Goal: Information Seeking & Learning: Learn about a topic

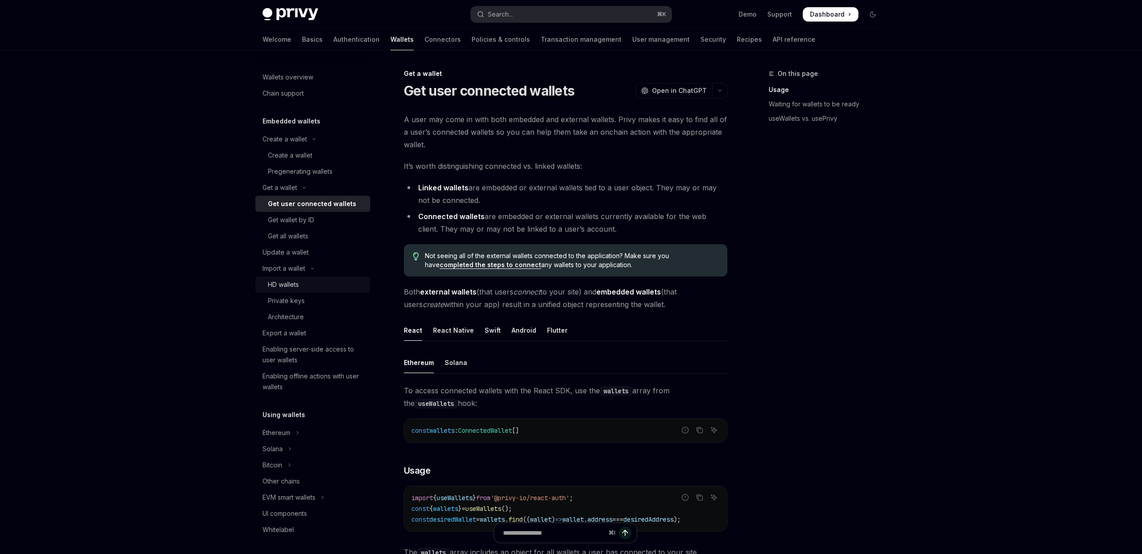
click at [298, 292] on link "HD wallets" at bounding box center [312, 284] width 115 height 16
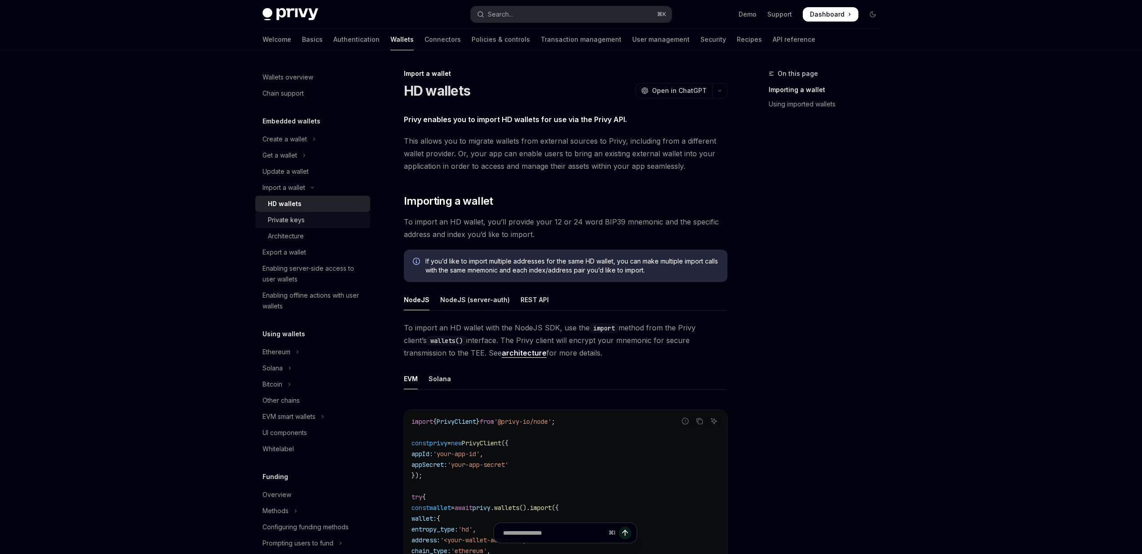
click at [299, 227] on link "Private keys" at bounding box center [312, 220] width 115 height 16
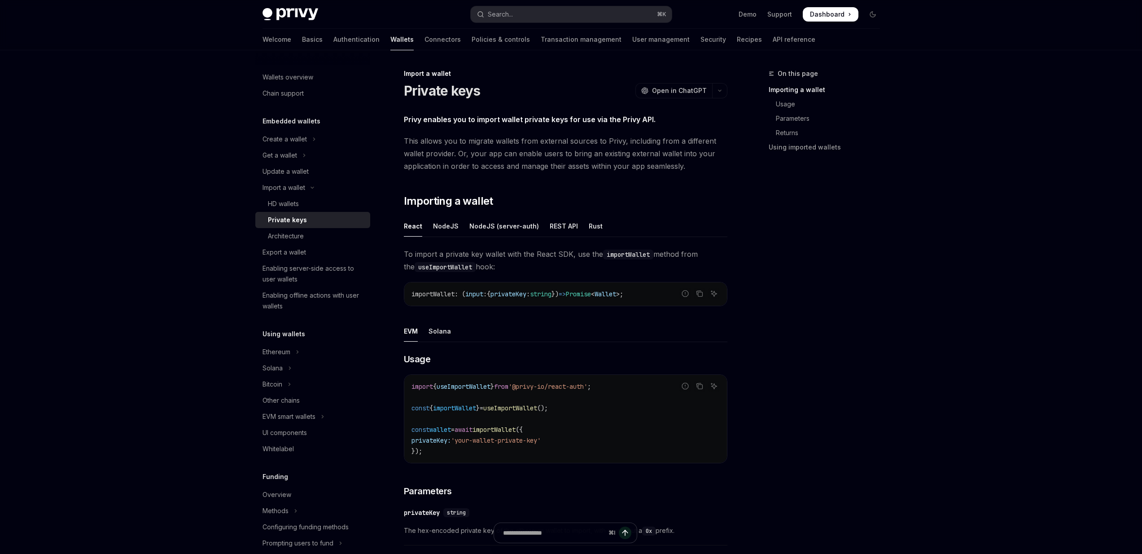
click at [192, 269] on div "Skip to main content Privy Docs home page Search... ⌘ K Demo Support Dashboard …" at bounding box center [571, 428] width 1142 height 857
click at [581, 225] on ul "React NodeJS NodeJS (server-auth) REST API Rust" at bounding box center [565, 226] width 323 height 22
click at [589, 225] on div "Rust" at bounding box center [596, 225] width 14 height 21
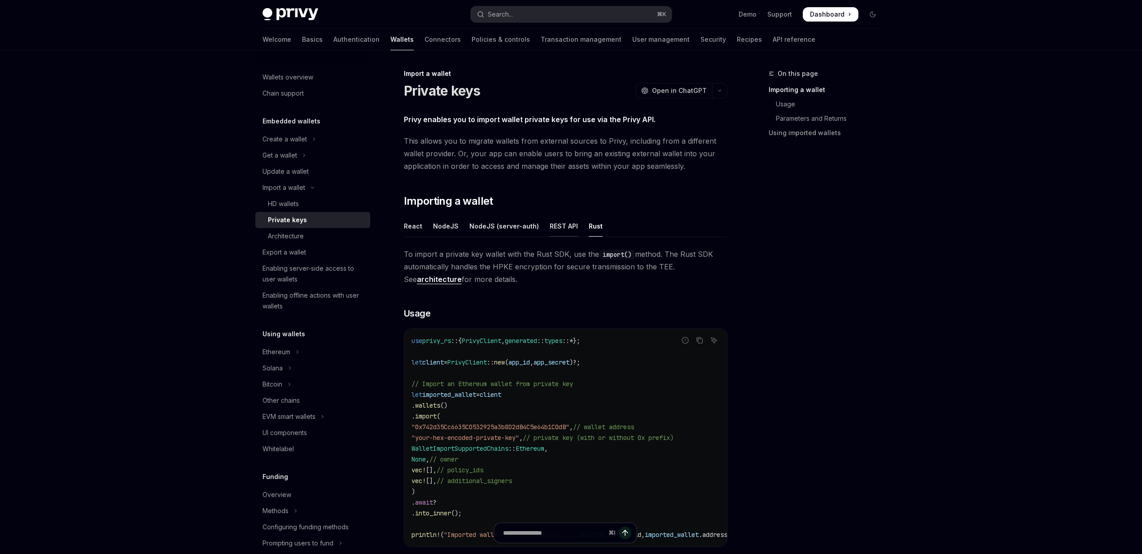
click at [562, 225] on div "REST API" at bounding box center [564, 225] width 28 height 21
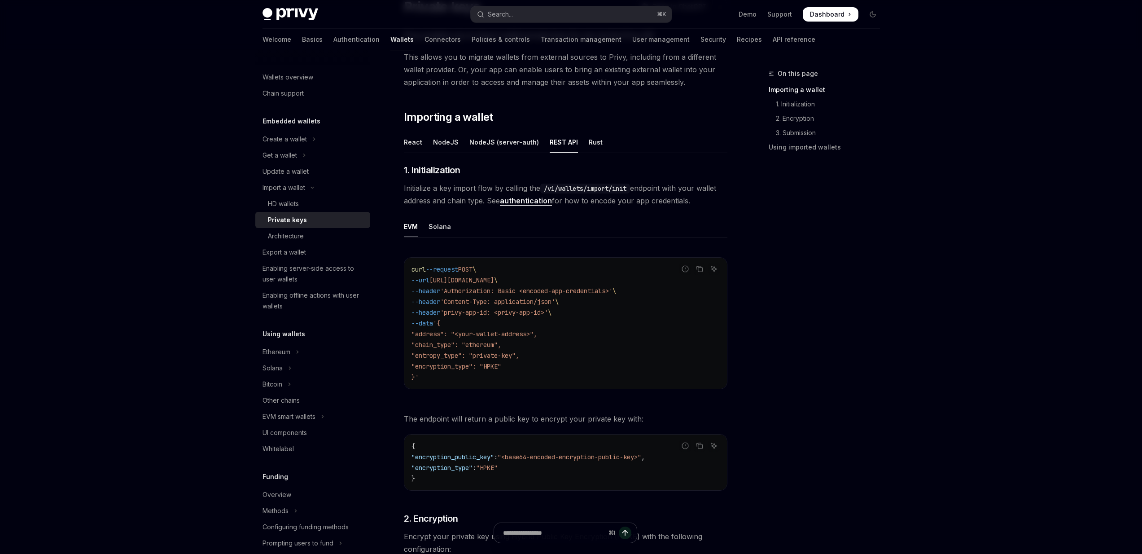
scroll to position [90, 0]
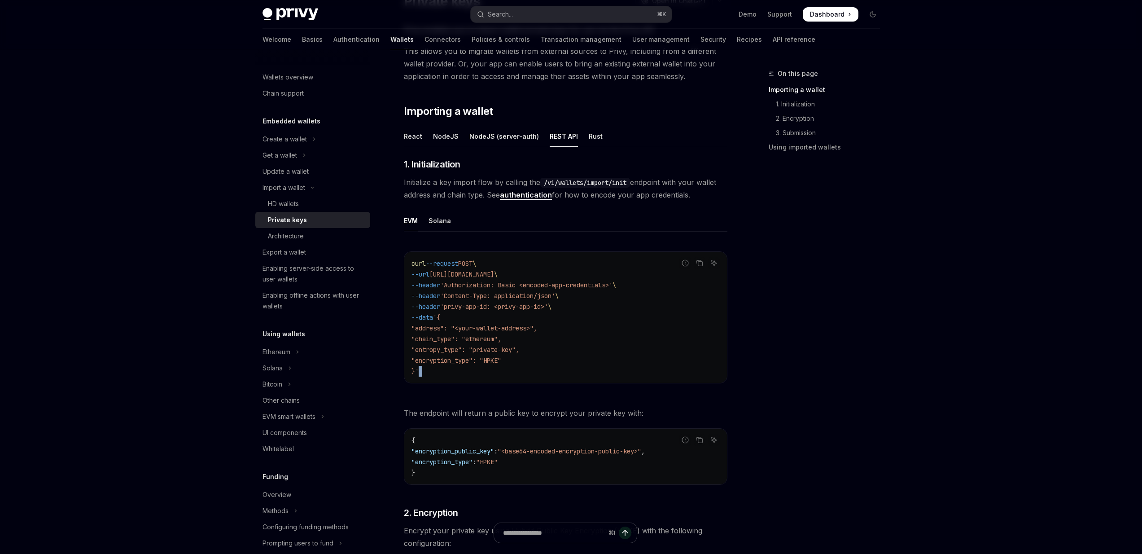
drag, startPoint x: 464, startPoint y: 369, endPoint x: 464, endPoint y: 398, distance: 28.7
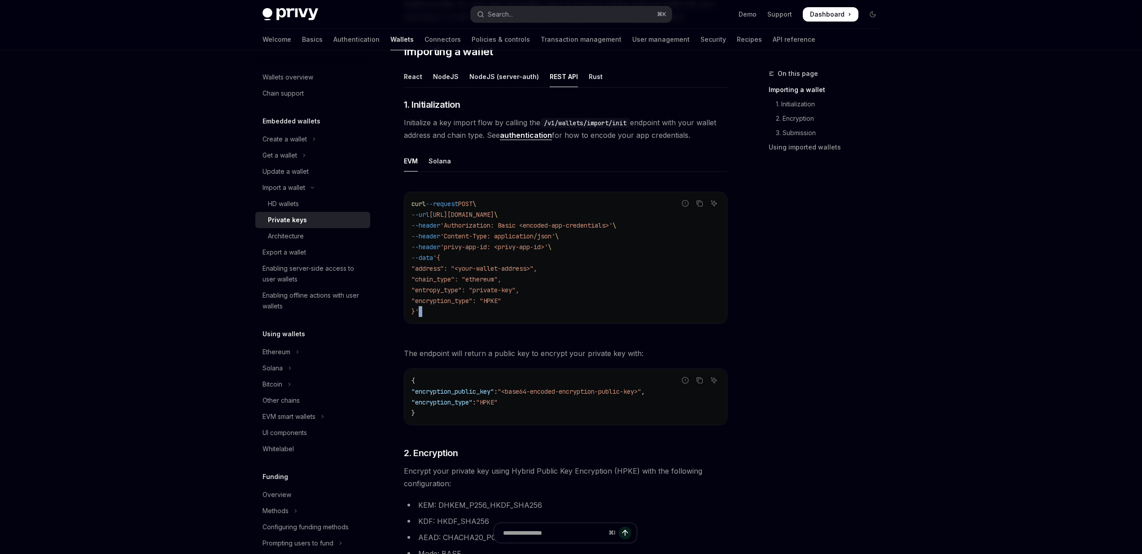
scroll to position [150, 0]
drag, startPoint x: 459, startPoint y: 411, endPoint x: 441, endPoint y: 411, distance: 18.4
click at [440, 411] on code "{ "encryption_public_key" : "<base64-encoded-encryption-public-key>" , "encrypt…" at bounding box center [565, 395] width 308 height 43
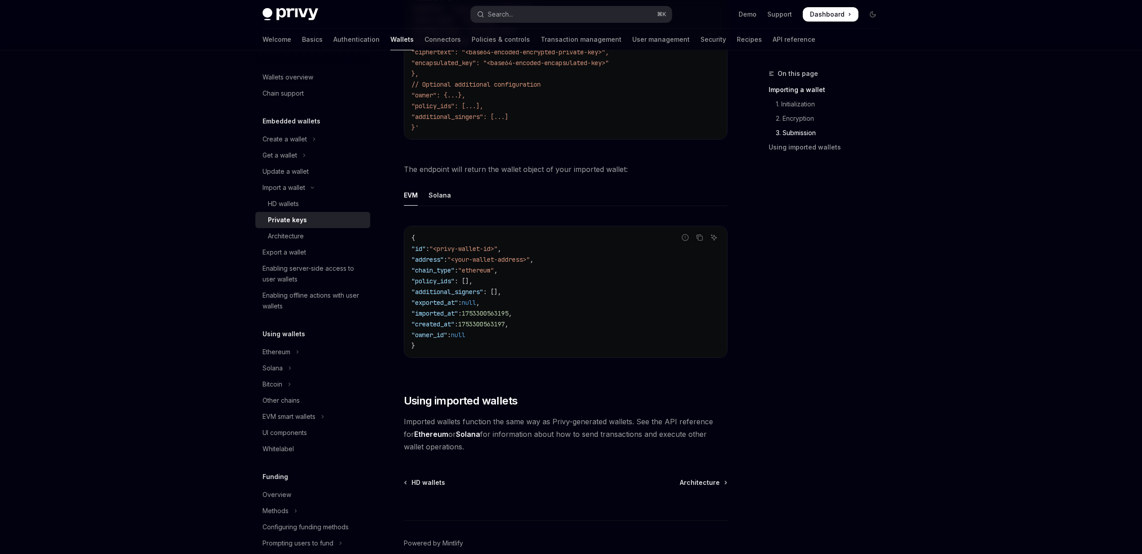
scroll to position [1681, 0]
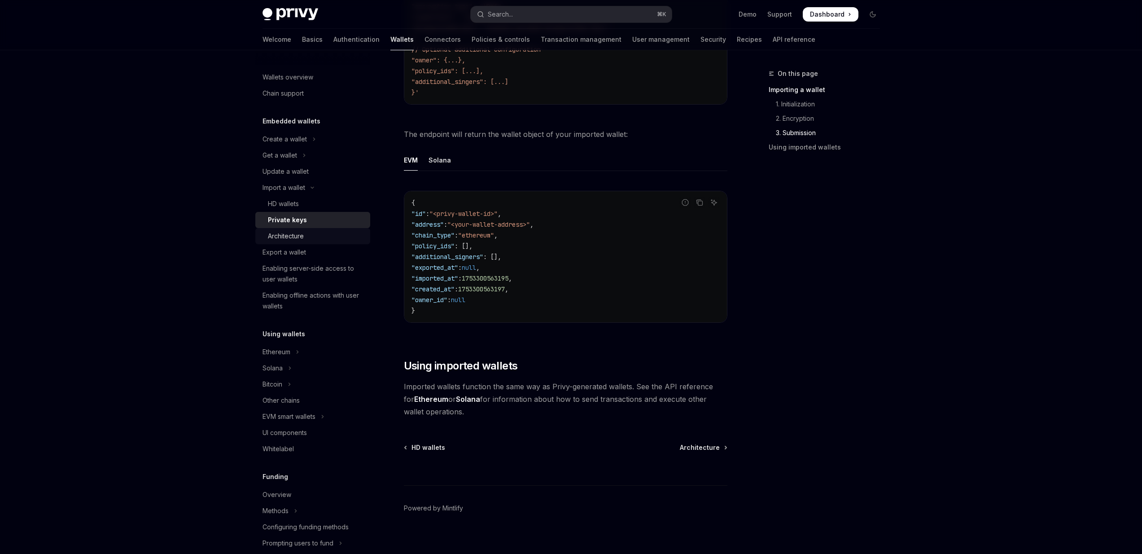
click at [340, 236] on div "Architecture" at bounding box center [316, 236] width 97 height 11
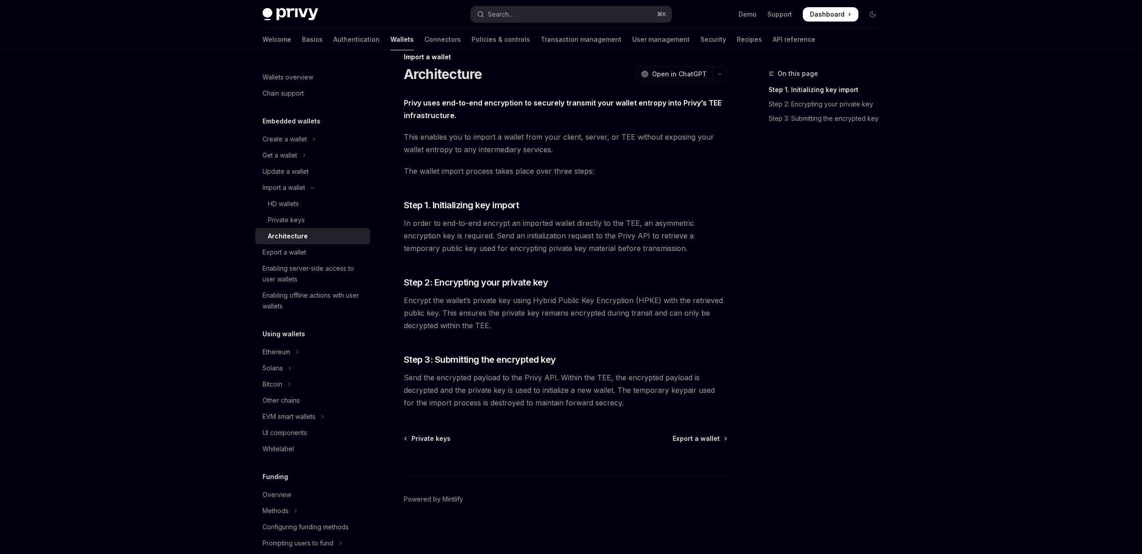
scroll to position [17, 0]
click at [327, 251] on div "Export a wallet" at bounding box center [313, 252] width 102 height 11
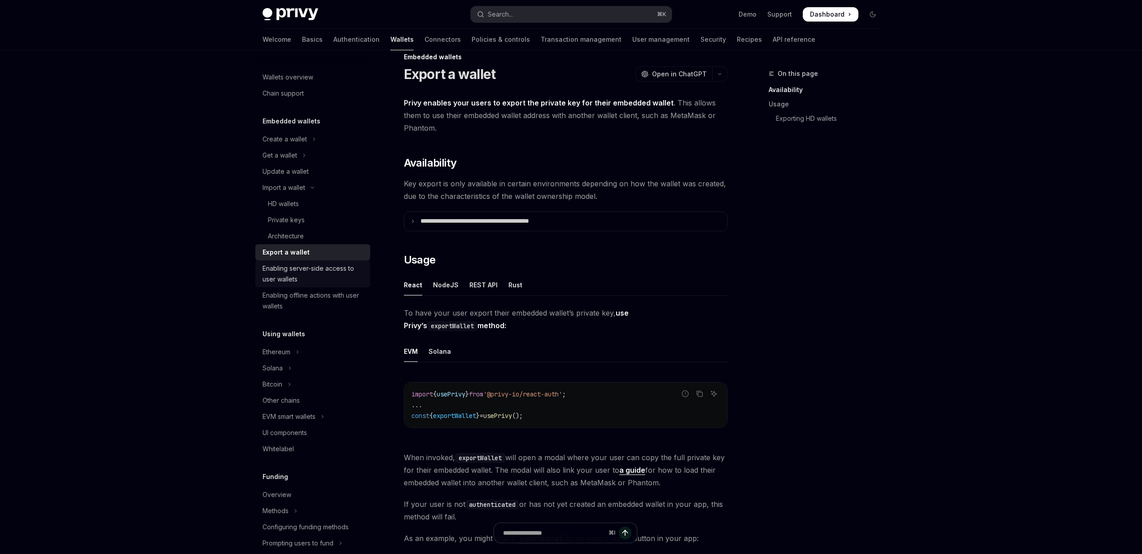
click at [322, 277] on div "Enabling server-side access to user wallets" at bounding box center [313, 274] width 102 height 22
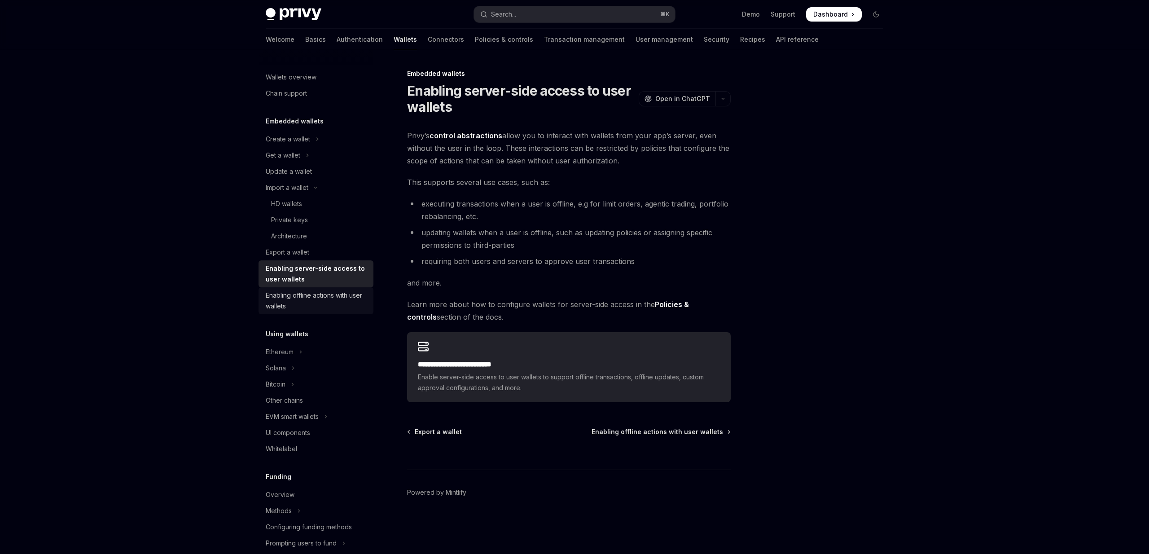
click at [318, 298] on div "Enabling offline actions with user wallets" at bounding box center [317, 301] width 102 height 22
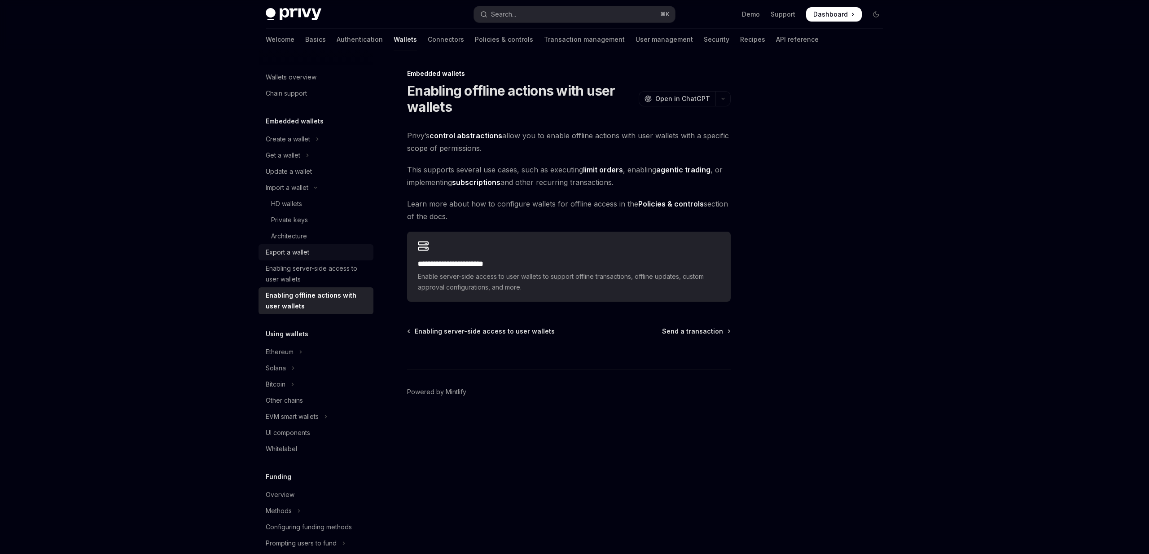
click at [316, 251] on div "Export a wallet" at bounding box center [317, 252] width 102 height 11
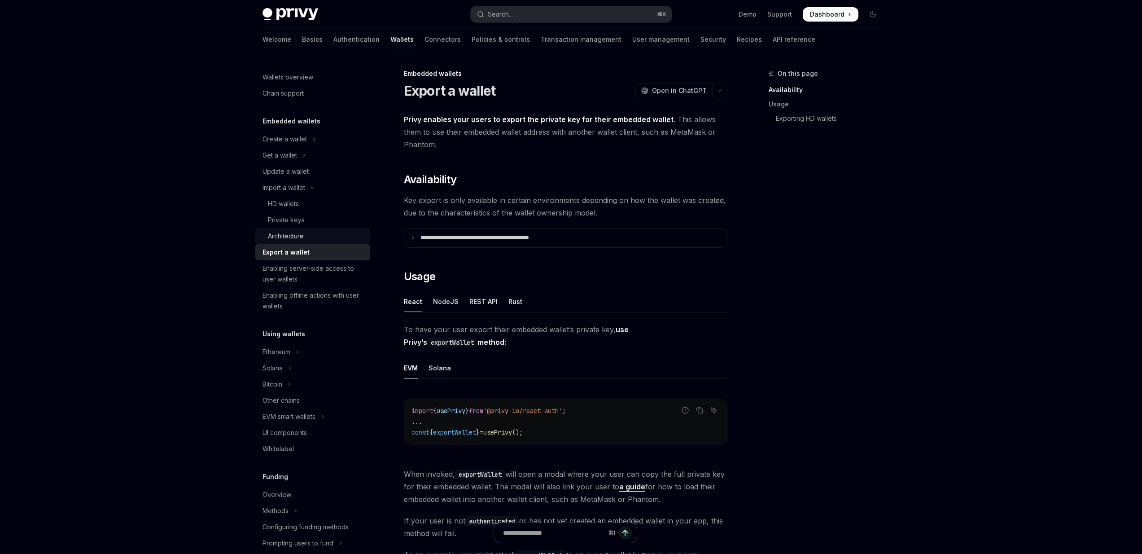
click at [317, 234] on div "Architecture" at bounding box center [316, 236] width 97 height 11
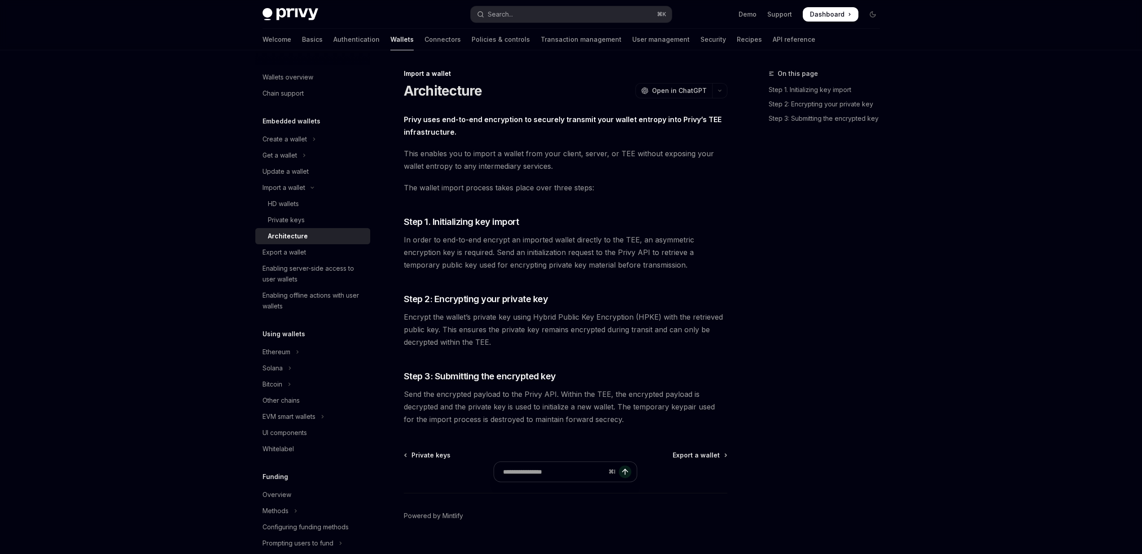
type textarea "*"
